Goal: Task Accomplishment & Management: Use online tool/utility

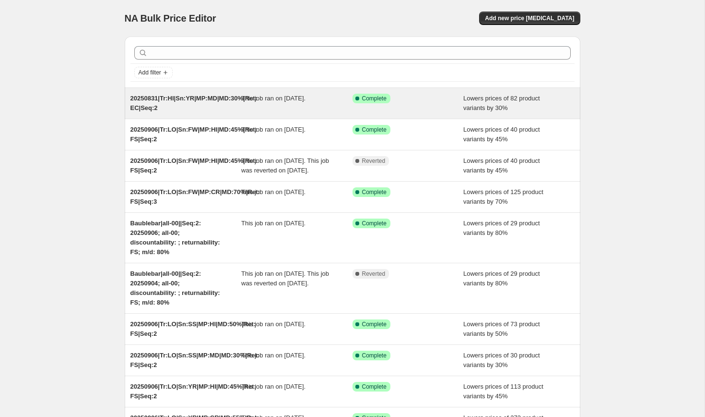
click at [138, 107] on span "20250831|Tr:HI|Sn:YR|MP:MD|MD:30%|Ret: EC|Seq:2" at bounding box center [194, 103] width 127 height 17
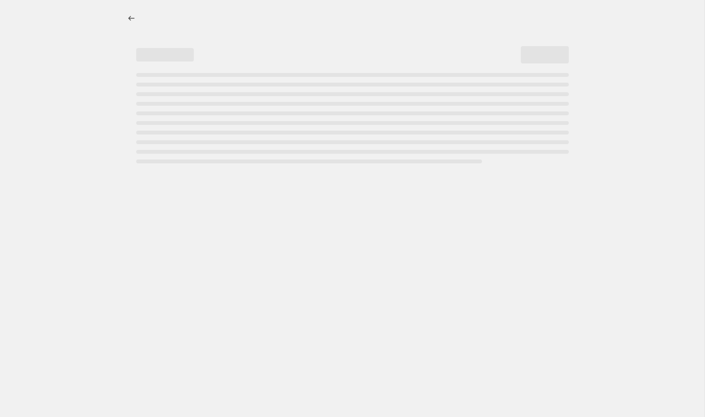
select select "percentage"
select select "collection"
select select "product_status"
select select "tag"
select select "not_equal"
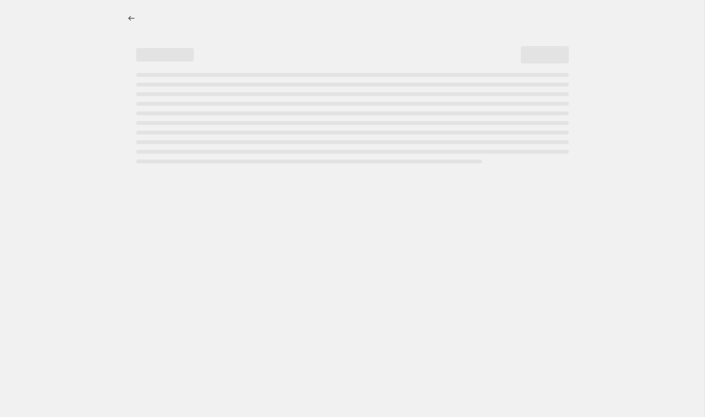
select select "tag"
select select "not_equal"
select select "tag"
select select "not_equal"
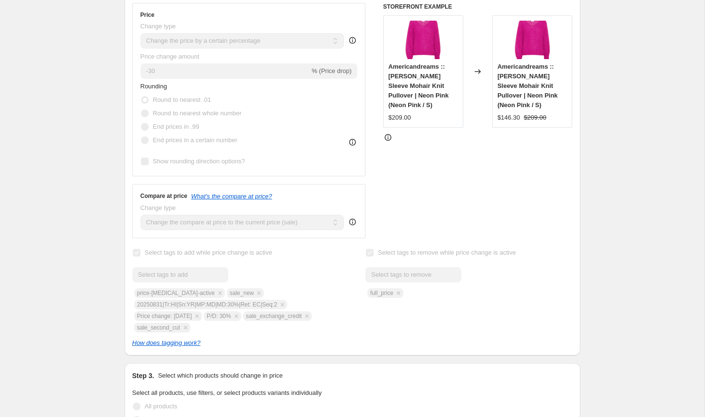
scroll to position [284, 0]
